Goal: Task Accomplishment & Management: Use online tool/utility

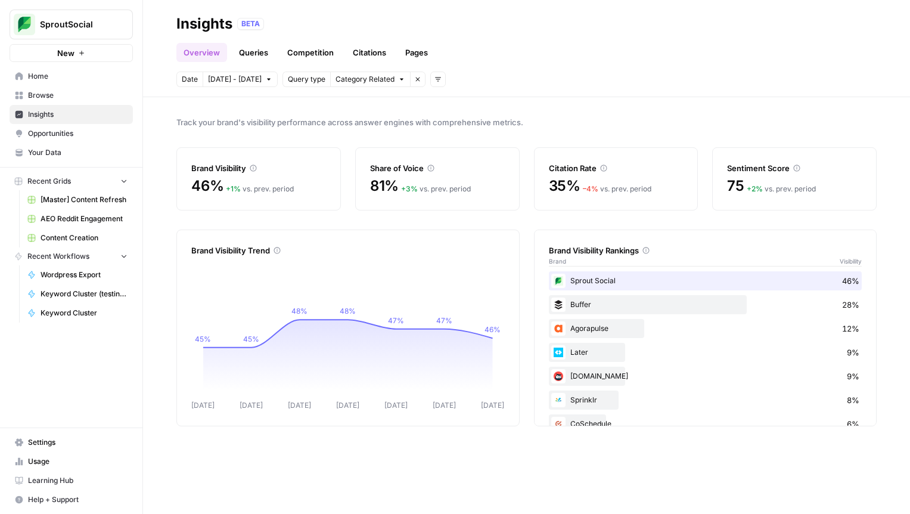
scroll to position [165, 0]
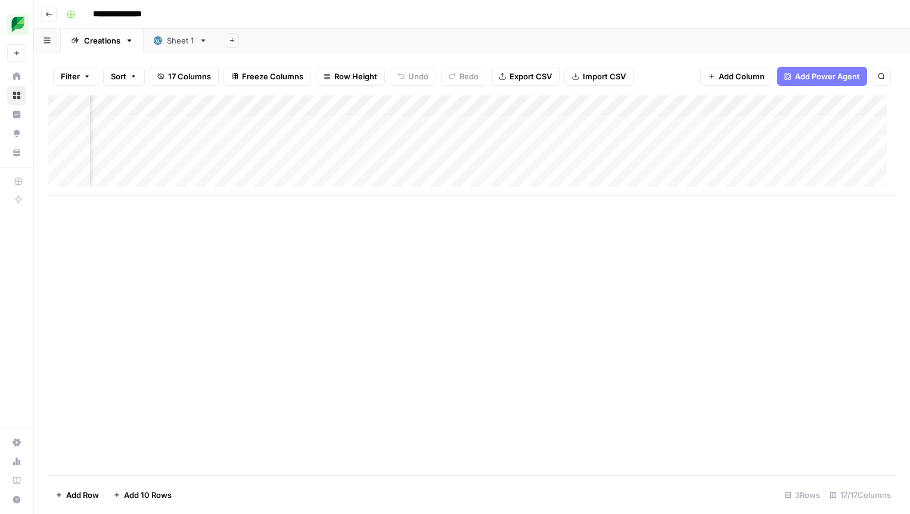
scroll to position [9, 1265]
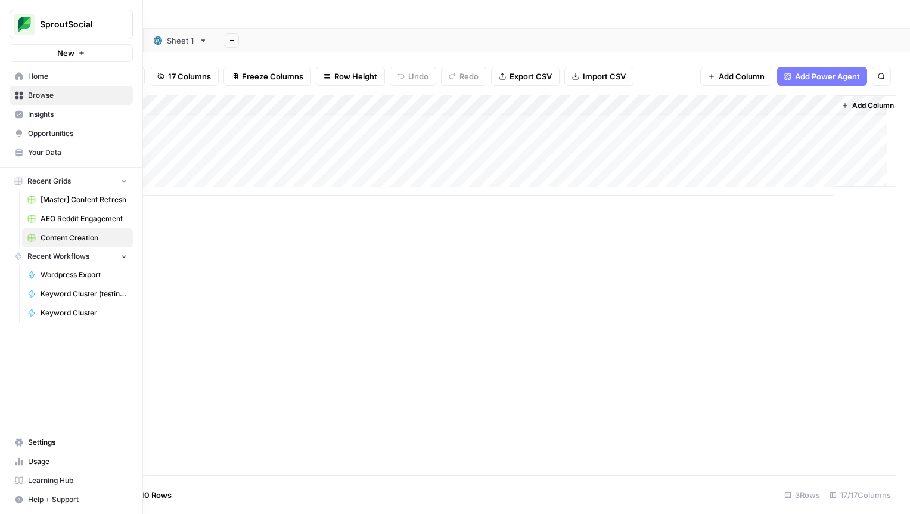
click at [70, 197] on span "[Master] Content Refresh" at bounding box center [84, 199] width 87 height 11
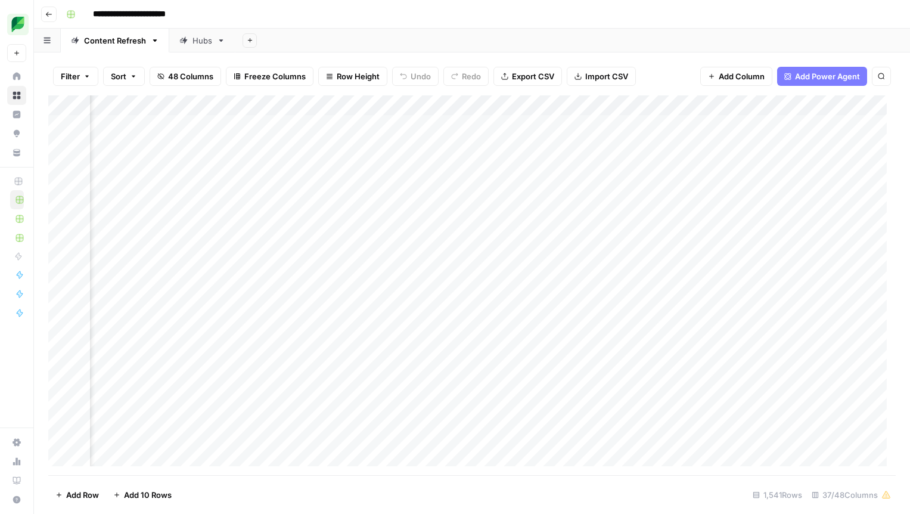
scroll to position [0, 425]
click at [712, 102] on div "Add Column" at bounding box center [471, 285] width 847 height 380
click at [663, 225] on button "Filter" at bounding box center [686, 232] width 132 height 17
type input "Slug"
click at [432, 138] on input "text" at bounding box center [511, 139] width 158 height 12
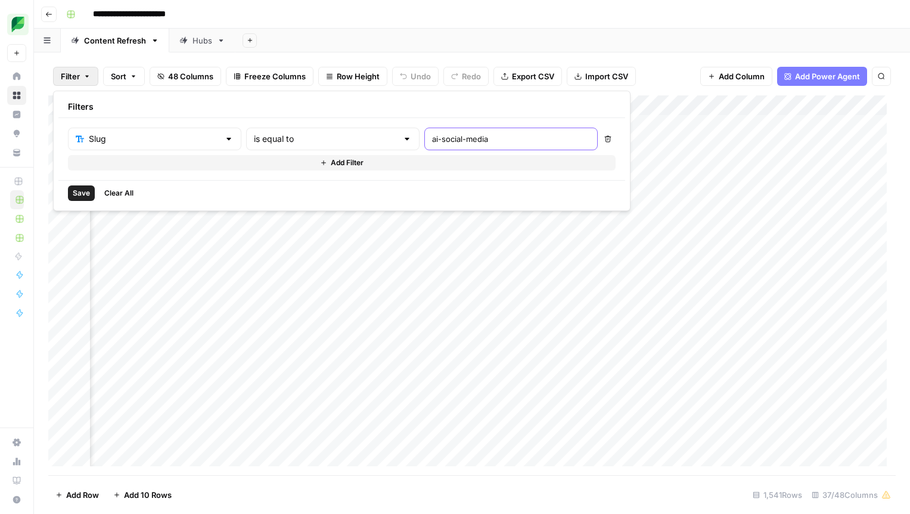
type input "ai-social-media"
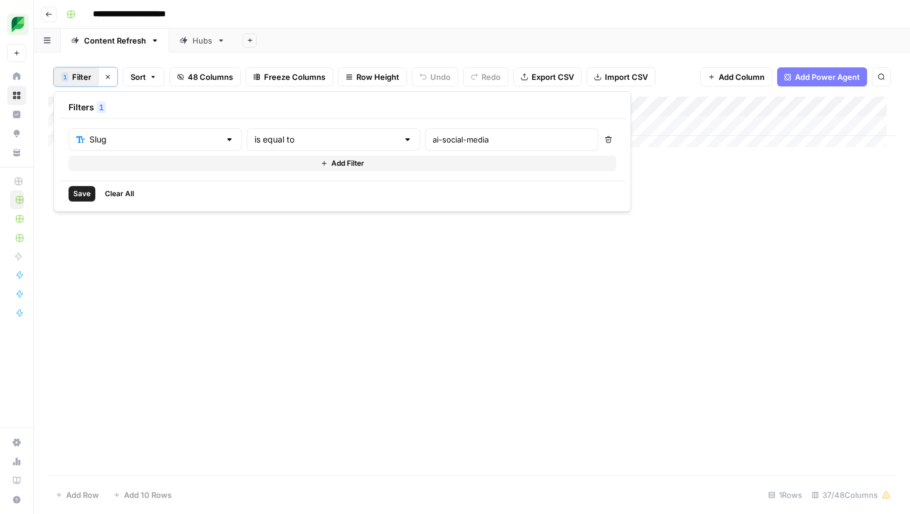
click at [83, 190] on span "Save" at bounding box center [81, 193] width 17 height 11
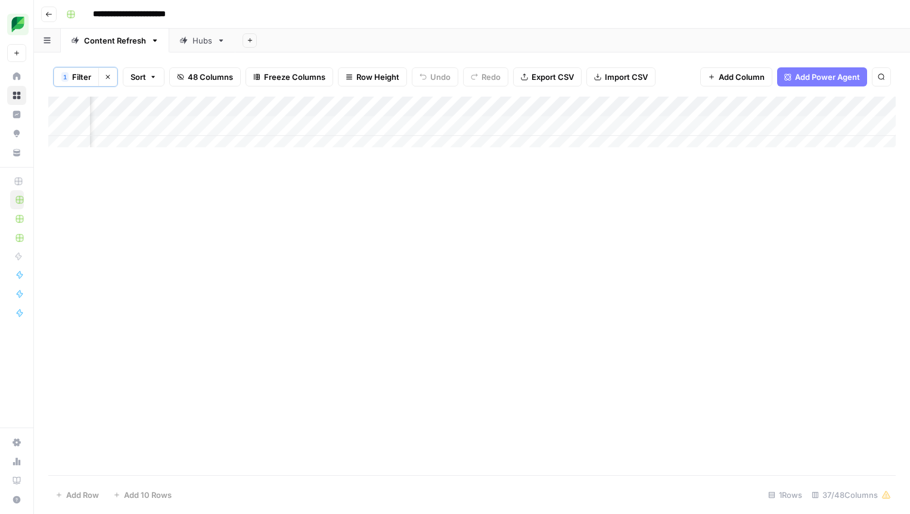
scroll to position [0, 1329]
click at [771, 127] on div "Add Column" at bounding box center [471, 127] width 847 height 60
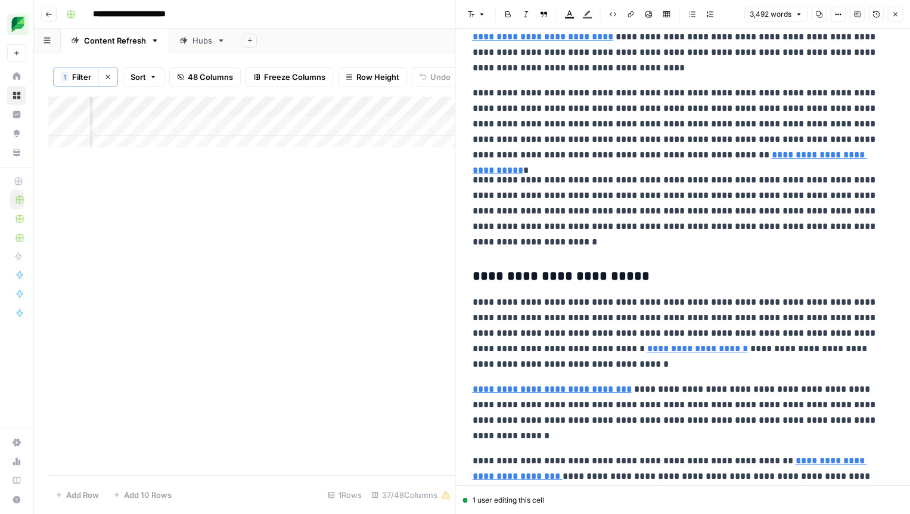
scroll to position [658, 0]
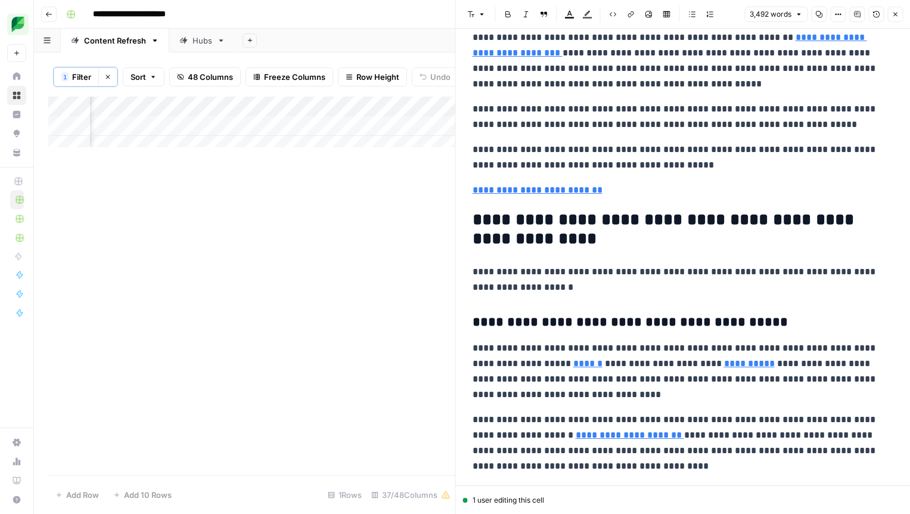
click at [619, 195] on p "**********" at bounding box center [683, 189] width 421 height 15
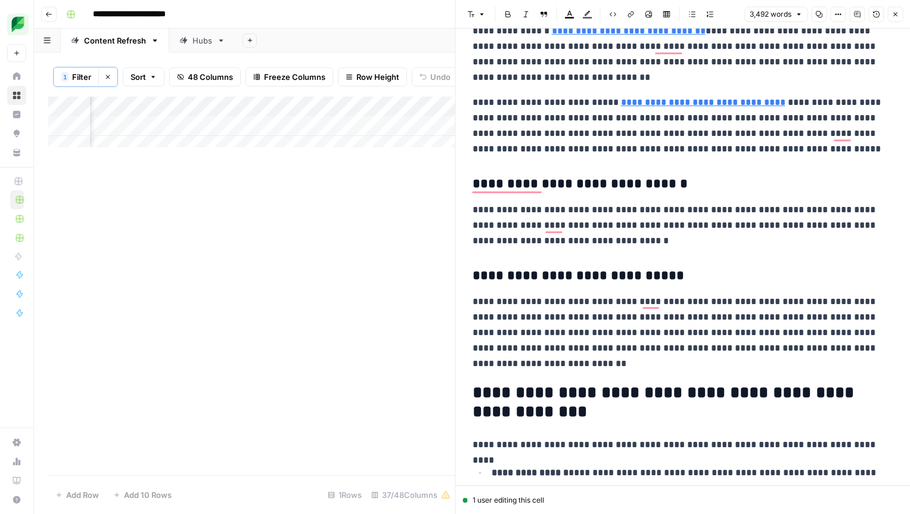
scroll to position [3073, 0]
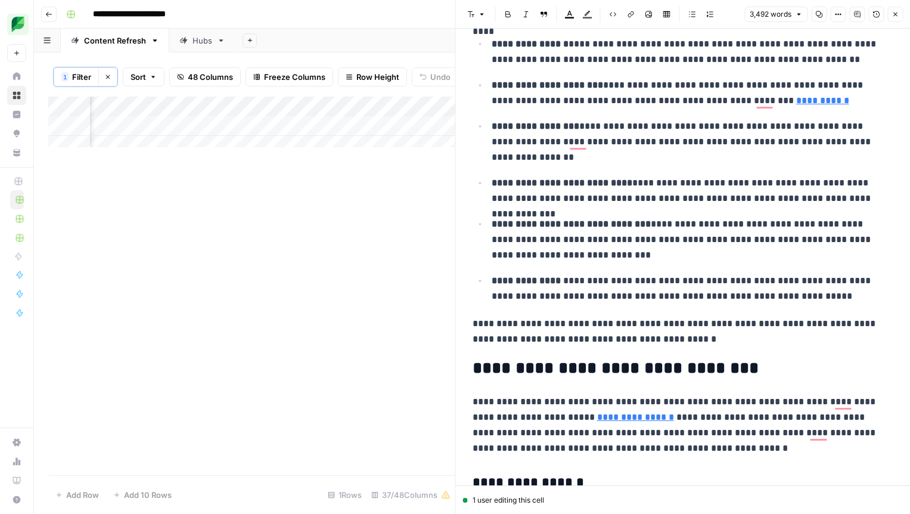
click at [381, 244] on div "Add Column" at bounding box center [251, 286] width 407 height 378
click at [902, 14] on button "Close" at bounding box center [894, 14] width 15 height 15
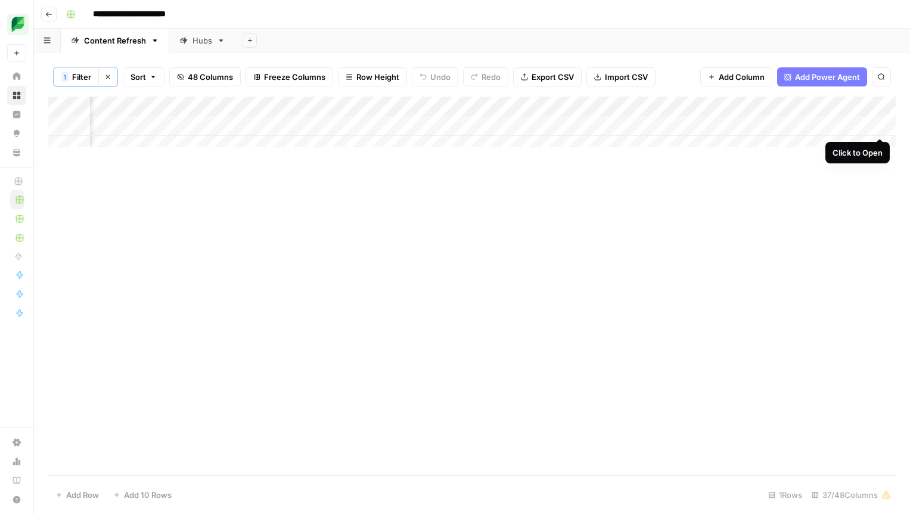
click at [880, 129] on div "Add Column" at bounding box center [471, 127] width 847 height 60
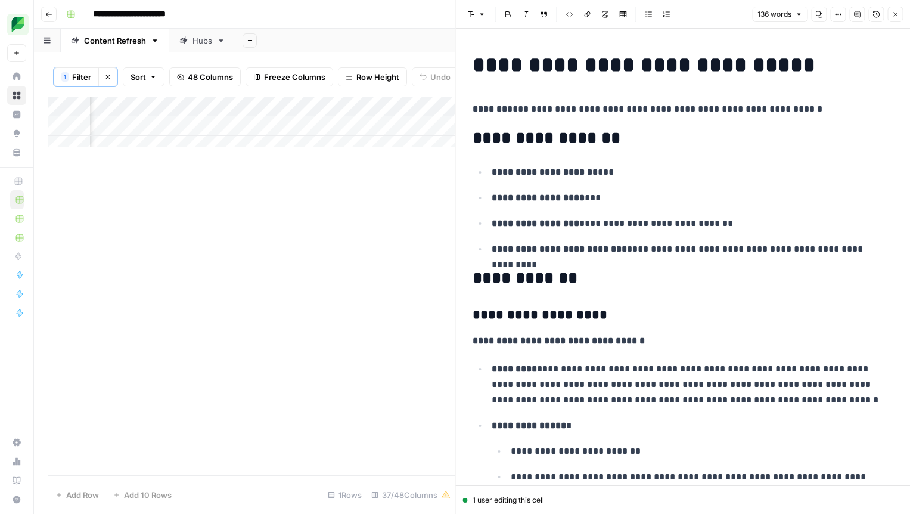
click at [895, 13] on icon "button" at bounding box center [895, 15] width 4 height 4
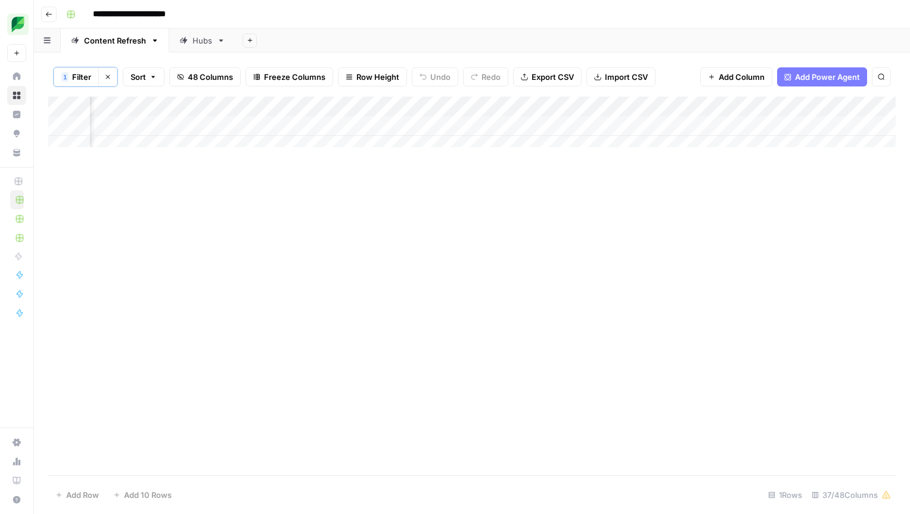
scroll to position [0, 1342]
click at [868, 129] on div "Add Column" at bounding box center [471, 127] width 847 height 60
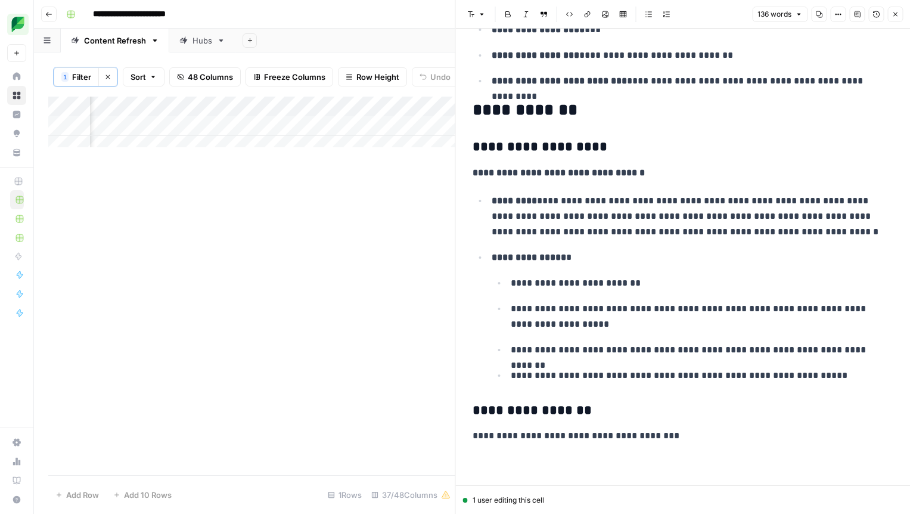
scroll to position [170, 0]
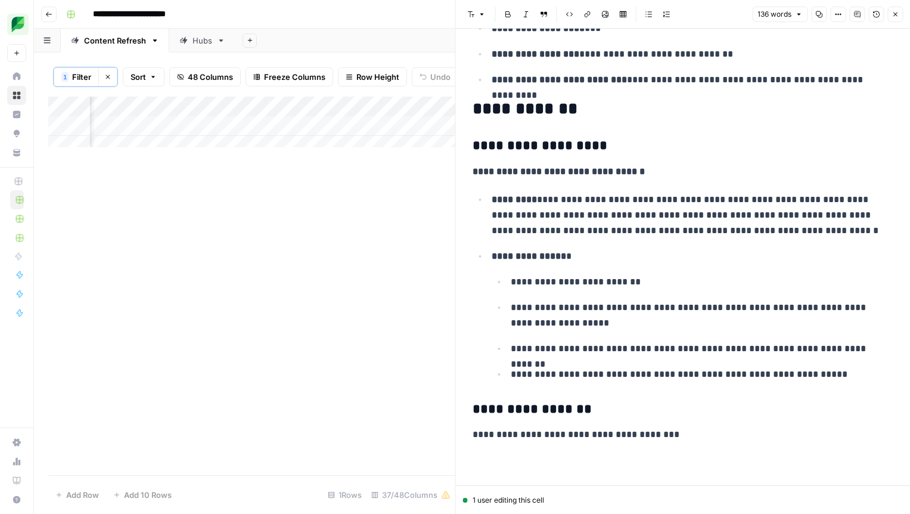
click at [392, 175] on div "Add Column" at bounding box center [251, 286] width 407 height 378
click at [896, 15] on icon "button" at bounding box center [895, 15] width 4 height 4
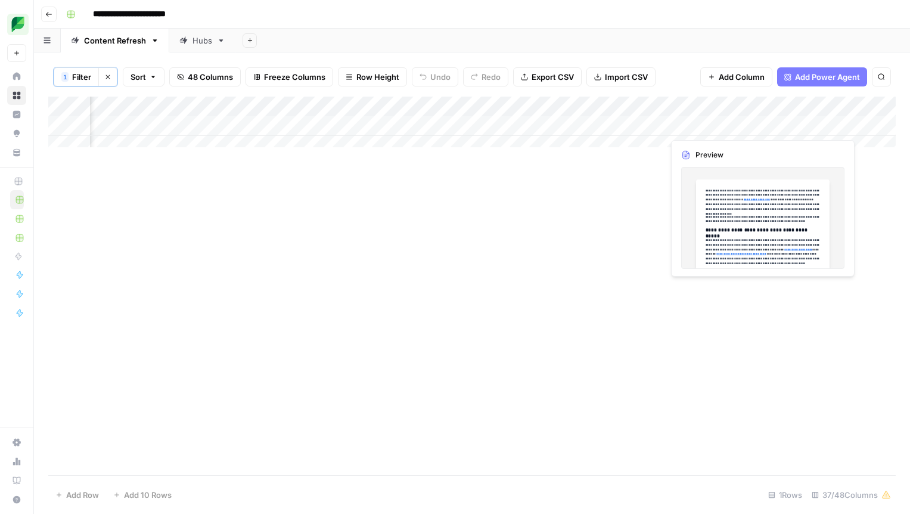
click at [720, 123] on div "Add Column" at bounding box center [471, 127] width 847 height 60
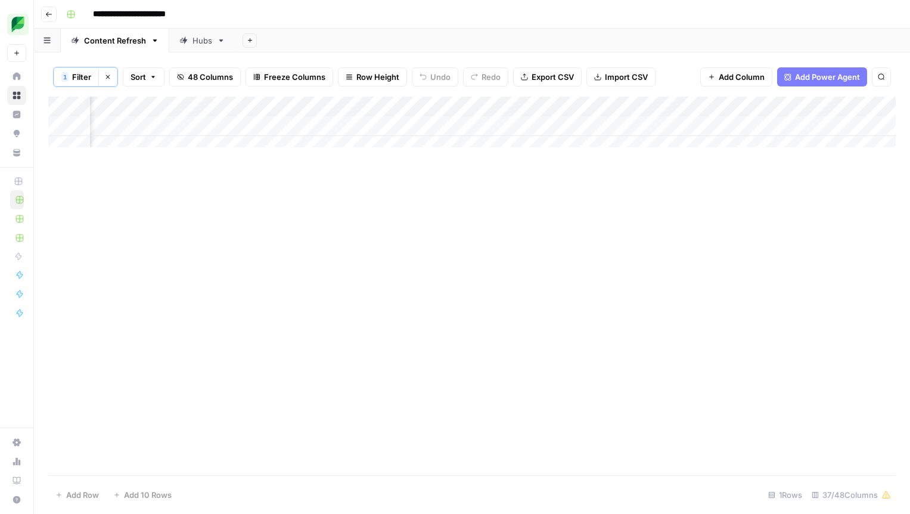
click at [755, 125] on div "Add Column" at bounding box center [471, 127] width 847 height 60
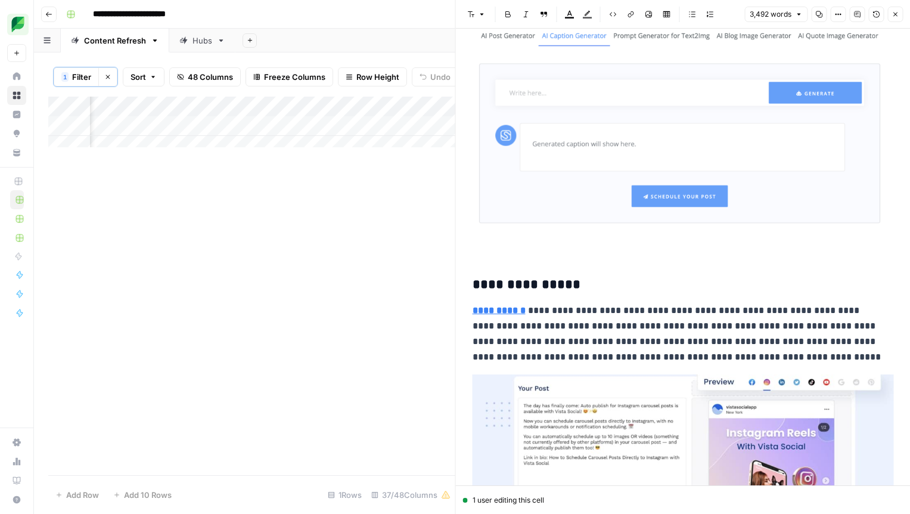
scroll to position [12629, 0]
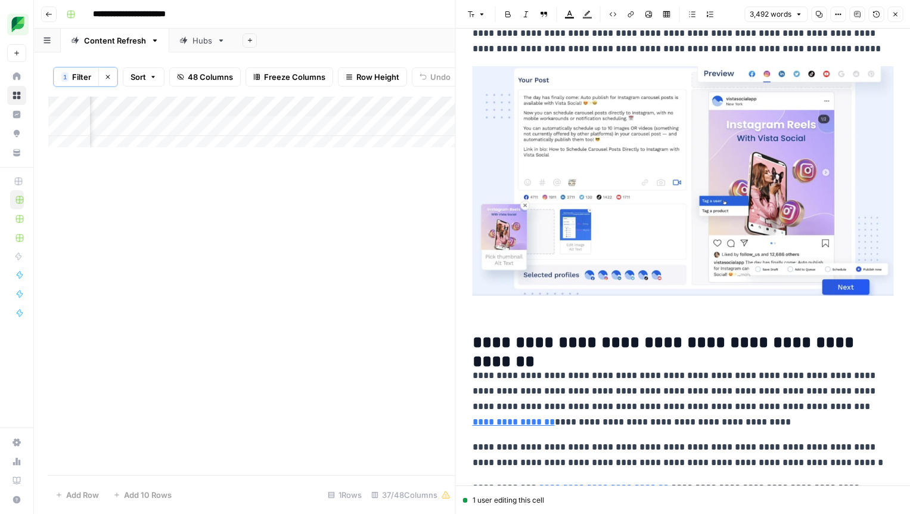
click at [897, 13] on icon "button" at bounding box center [894, 14] width 7 height 7
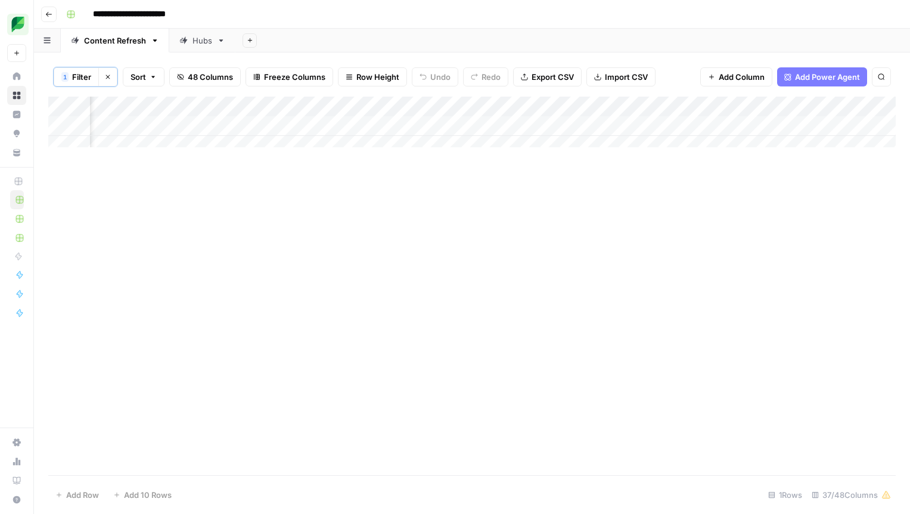
scroll to position [0, 707]
click at [386, 123] on div "Add Column" at bounding box center [471, 127] width 847 height 60
drag, startPoint x: 434, startPoint y: 104, endPoint x: 423, endPoint y: 105, distance: 10.8
click at [423, 105] on div "Add Column" at bounding box center [471, 127] width 847 height 60
click at [422, 107] on div at bounding box center [388, 109] width 108 height 24
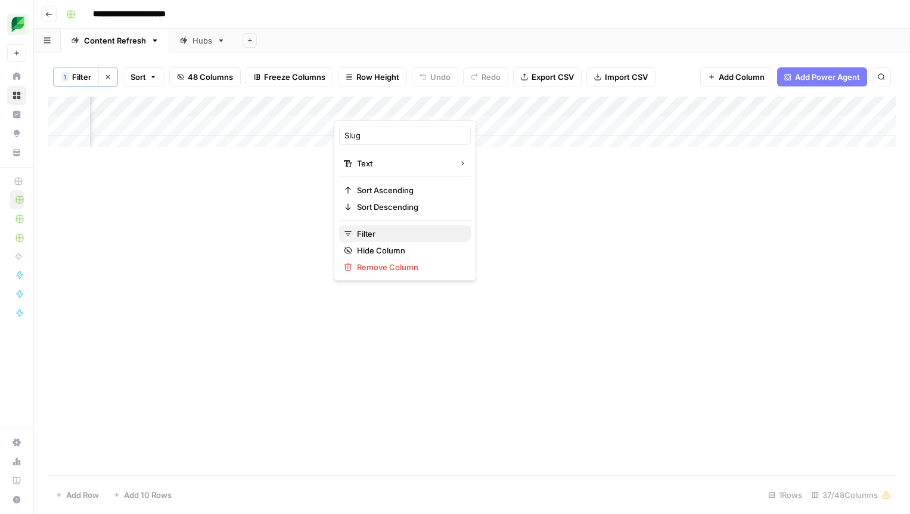
click at [384, 230] on span "Filter" at bounding box center [409, 234] width 104 height 12
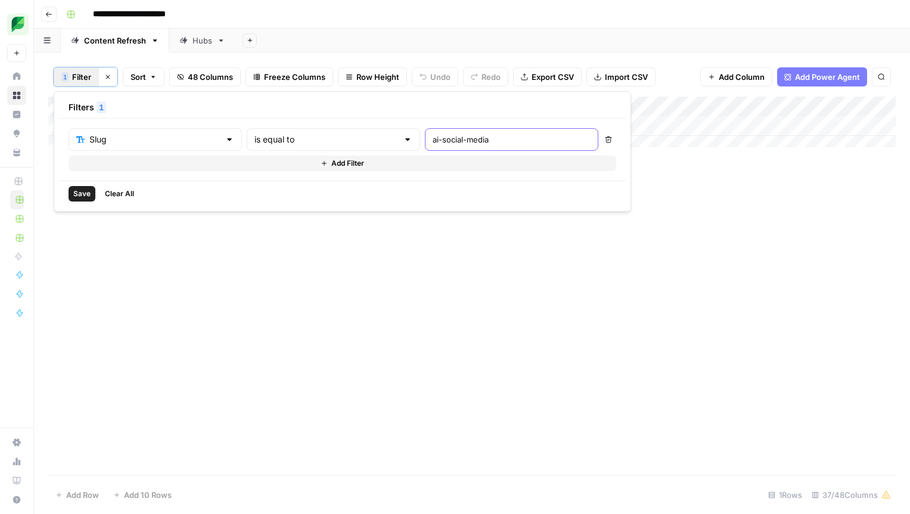
drag, startPoint x: 455, startPoint y: 141, endPoint x: 349, endPoint y: 142, distance: 105.5
click at [349, 142] on div "Slug is equal to ai-social-media" at bounding box center [334, 139] width 530 height 23
type input "social-media-campaign"
click at [655, 330] on div "Add Column" at bounding box center [471, 286] width 847 height 378
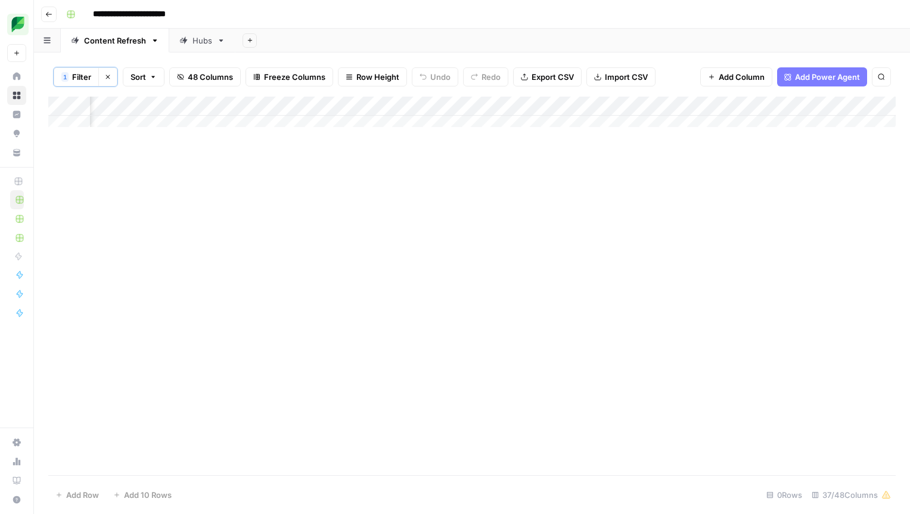
scroll to position [0, 716]
click at [411, 105] on div "Add Column" at bounding box center [471, 116] width 847 height 39
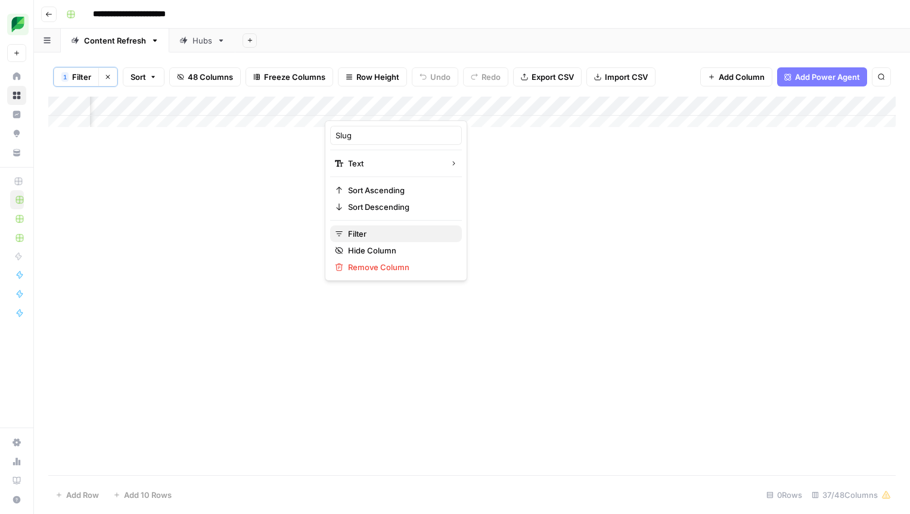
click at [374, 234] on span "Filter" at bounding box center [400, 234] width 104 height 12
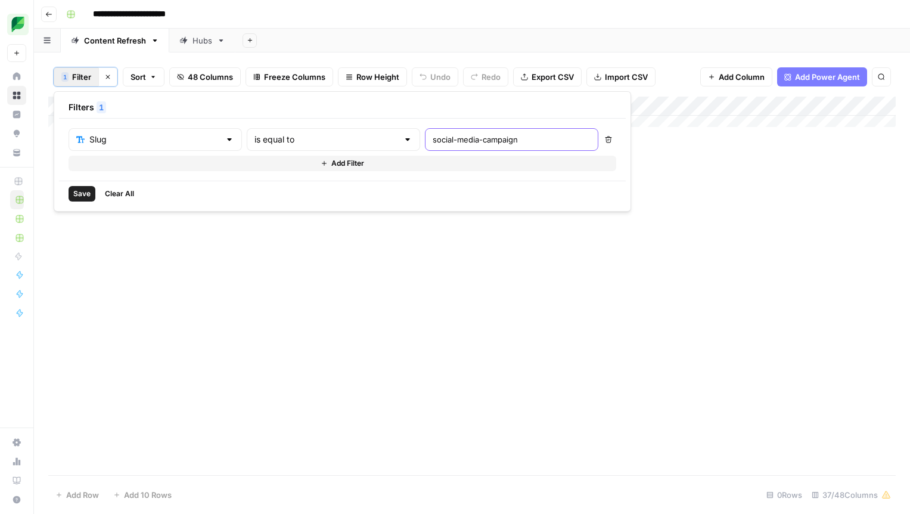
click at [461, 144] on input "social-media-campaign" at bounding box center [512, 139] width 158 height 12
type input "social-media-campaigns"
click at [69, 192] on button "Save" at bounding box center [82, 193] width 27 height 15
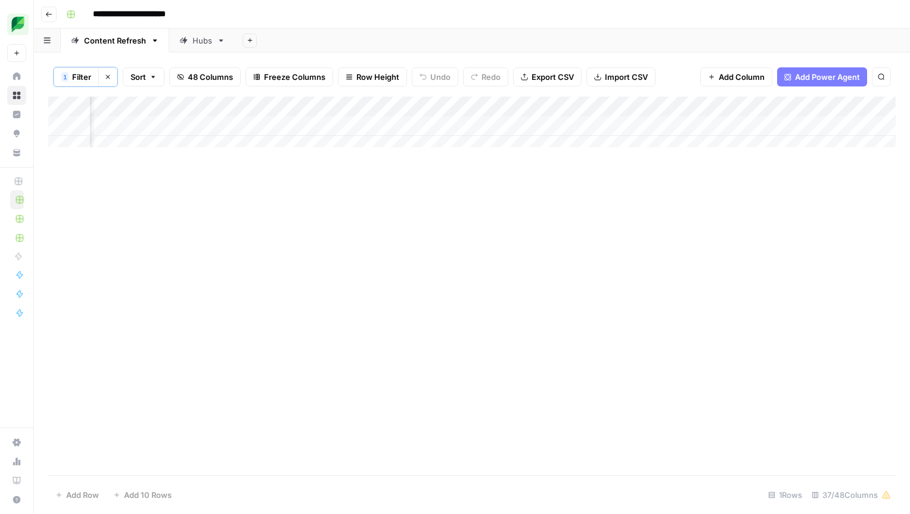
scroll to position [0, 755]
click at [439, 126] on div "Add Column" at bounding box center [471, 127] width 847 height 60
click at [480, 126] on div "Add Column" at bounding box center [471, 127] width 847 height 60
click at [478, 128] on div "Add Column" at bounding box center [471, 127] width 847 height 60
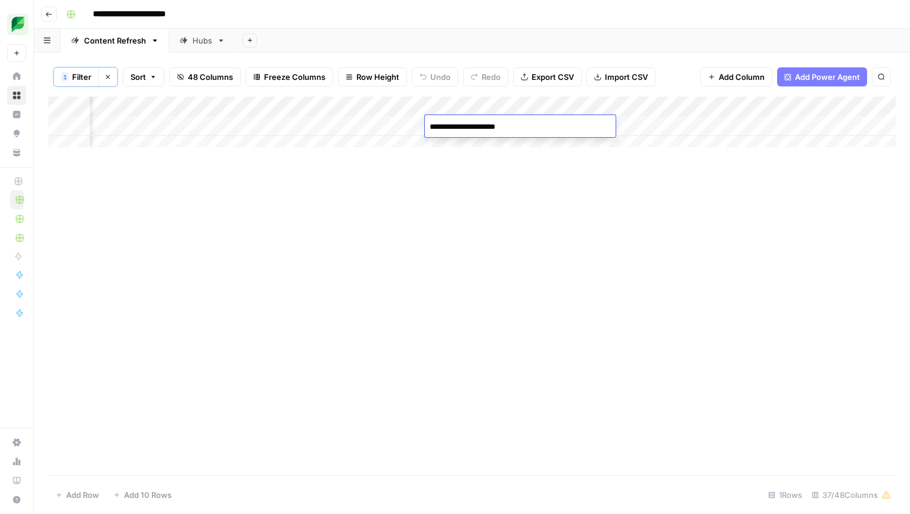
click at [496, 201] on div "Add Column" at bounding box center [471, 286] width 847 height 378
click at [580, 123] on div "Add Column" at bounding box center [471, 127] width 847 height 60
click at [558, 122] on div "Add Column" at bounding box center [471, 127] width 847 height 60
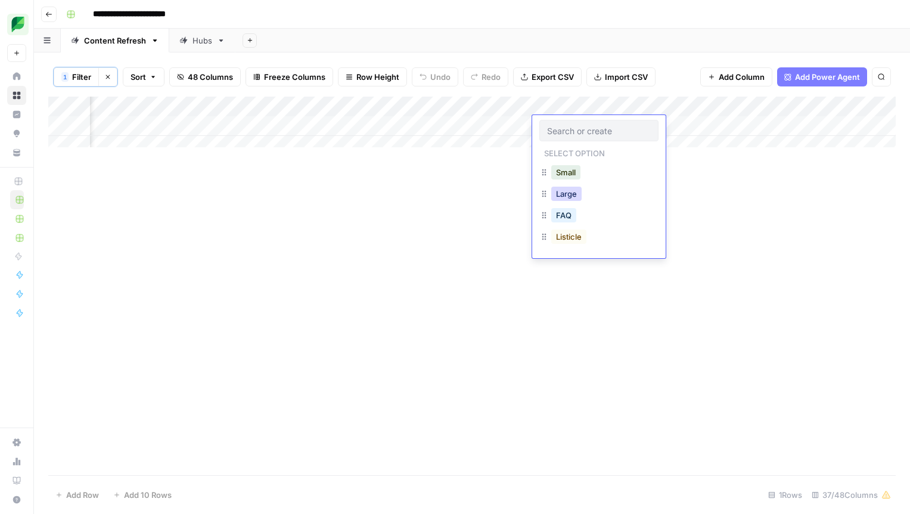
click at [572, 193] on button "Large" at bounding box center [566, 194] width 30 height 14
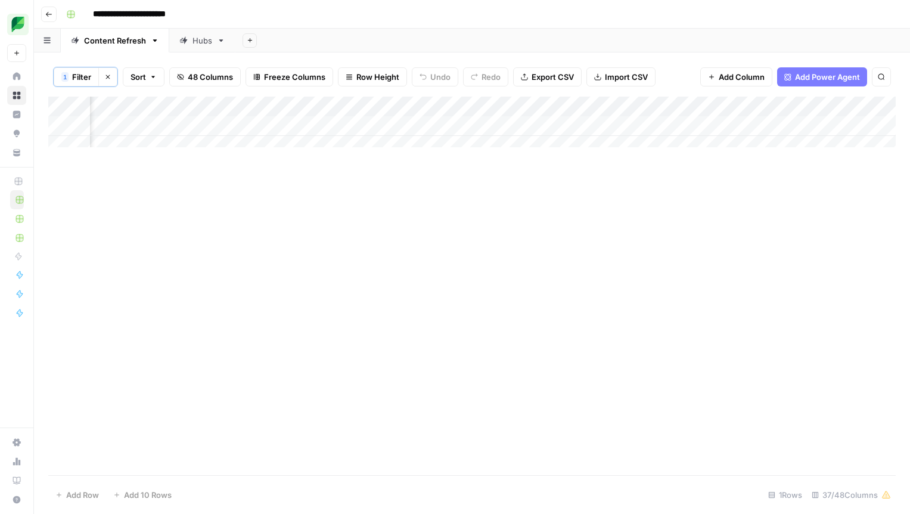
click at [690, 127] on div "Add Column" at bounding box center [471, 127] width 847 height 60
click at [452, 125] on div "Add Column" at bounding box center [471, 127] width 847 height 60
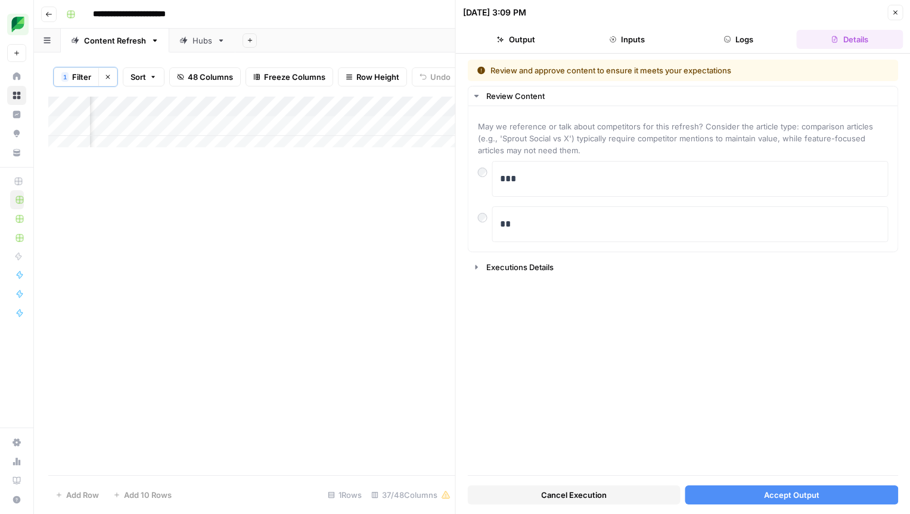
click at [795, 496] on span "Accept Output" at bounding box center [791, 495] width 55 height 12
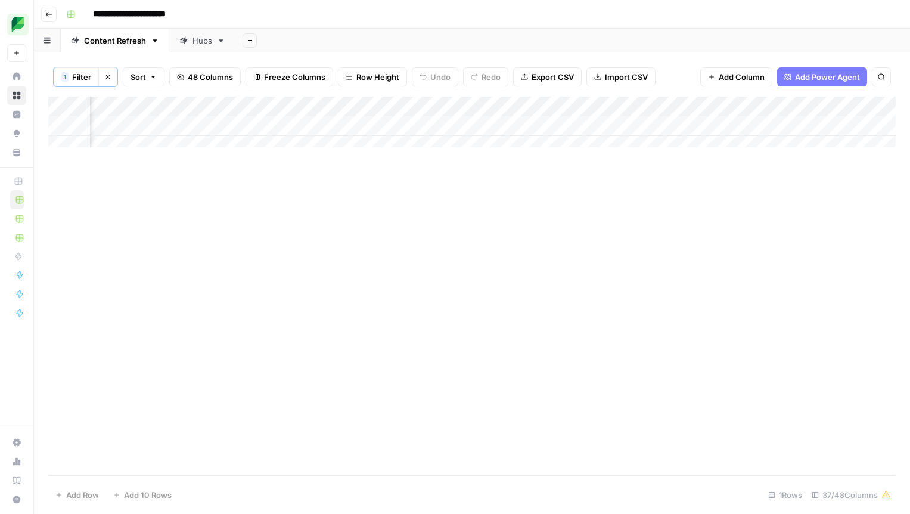
scroll to position [0, 1408]
click at [371, 125] on div "Add Column" at bounding box center [471, 127] width 847 height 60
